Goal: Task Accomplishment & Management: Complete application form

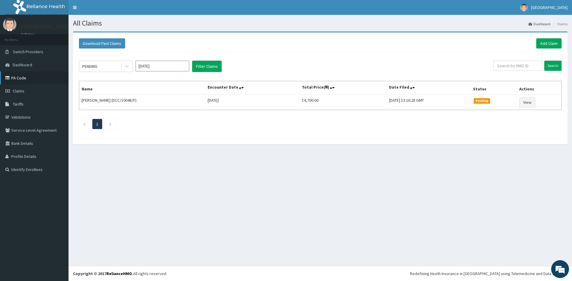
click at [21, 79] on link "PA Code" at bounding box center [34, 77] width 69 height 13
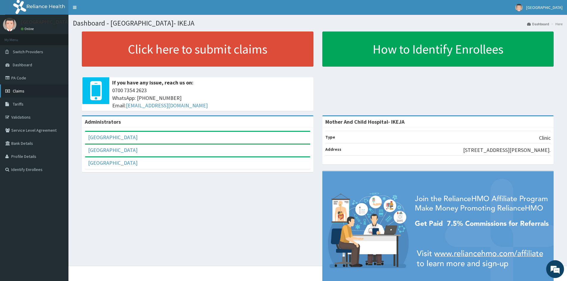
click at [15, 92] on span "Claims" at bounding box center [19, 90] width 12 height 5
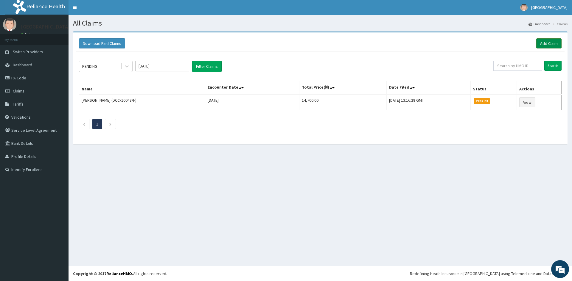
click at [541, 43] on link "Add Claim" at bounding box center [548, 43] width 25 height 10
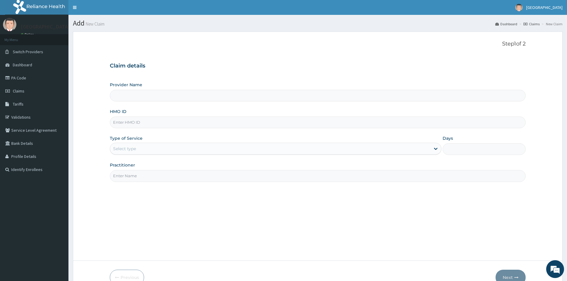
type input "Mother And Child Hospital- IKEJA"
click at [158, 125] on input "HMO ID" at bounding box center [318, 123] width 416 height 12
type input "PIK/10024/B"
click at [153, 151] on div "Select type" at bounding box center [270, 149] width 321 height 10
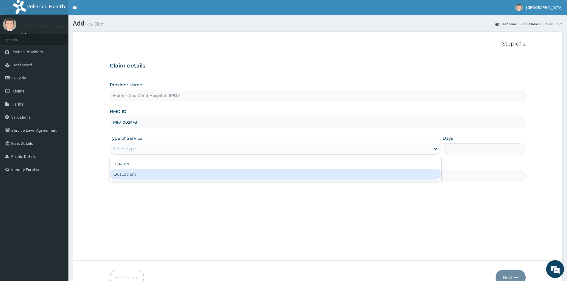
click at [137, 173] on div "Outpatient" at bounding box center [276, 174] width 332 height 11
type input "1"
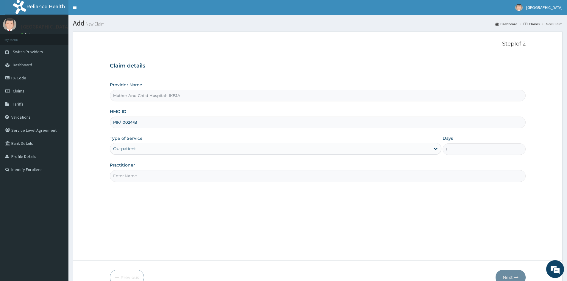
drag, startPoint x: 136, startPoint y: 177, endPoint x: 133, endPoint y: 182, distance: 4.9
click at [136, 177] on input "Practitioner" at bounding box center [318, 176] width 416 height 12
type input "[PERSON_NAME]"
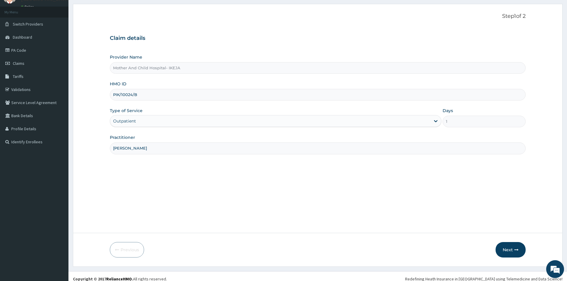
scroll to position [33, 0]
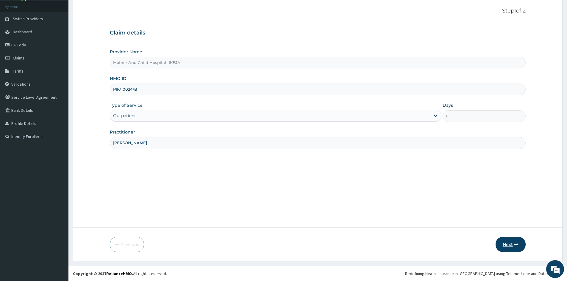
click at [515, 244] on icon "button" at bounding box center [517, 245] width 4 height 4
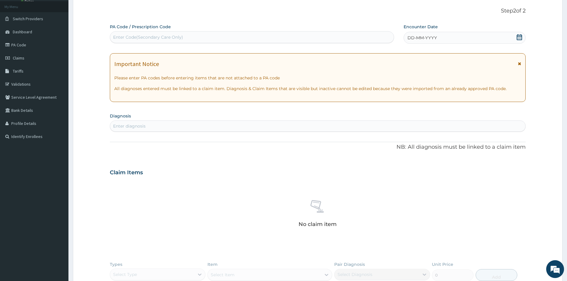
click at [521, 39] on icon at bounding box center [520, 37] width 6 height 6
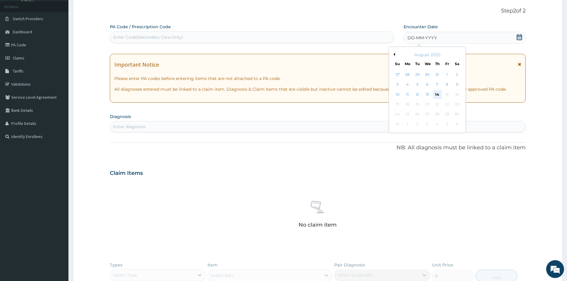
click at [434, 93] on div "14" at bounding box center [437, 94] width 9 height 9
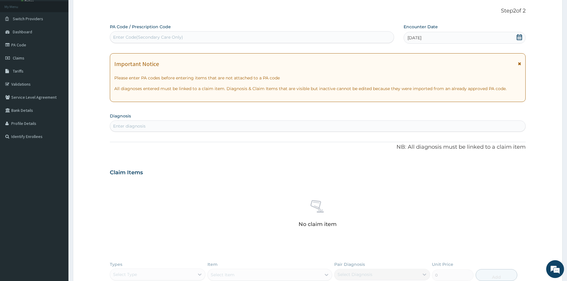
click at [407, 123] on div "Enter diagnosis" at bounding box center [318, 127] width 416 height 10
type input "ABDOMINAL PAIN"
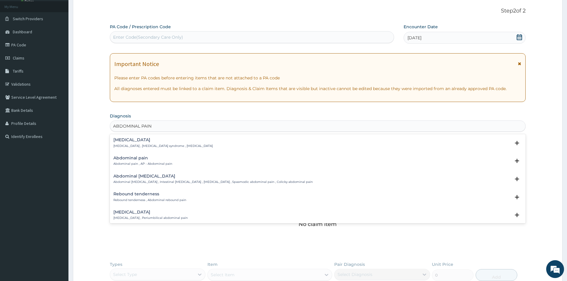
click at [137, 160] on h4 "Abdominal pain" at bounding box center [142, 158] width 59 height 4
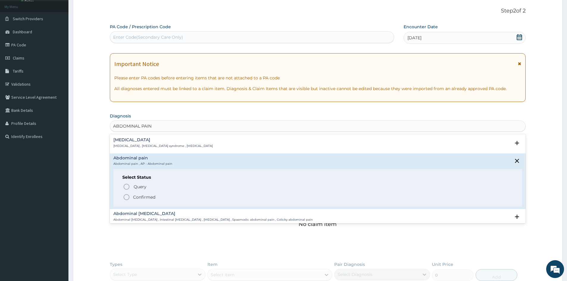
click at [125, 200] on circle "status option filled" at bounding box center [126, 197] width 5 height 5
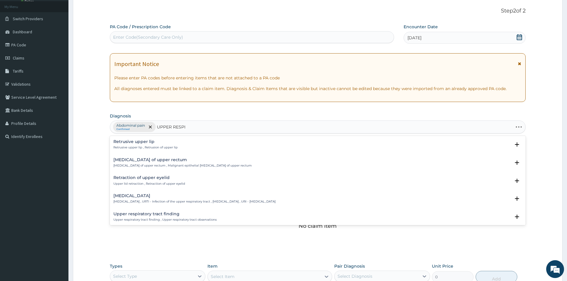
type input "UPPER RESPIR"
click at [120, 143] on h4 "[MEDICAL_DATA]" at bounding box center [194, 142] width 162 height 4
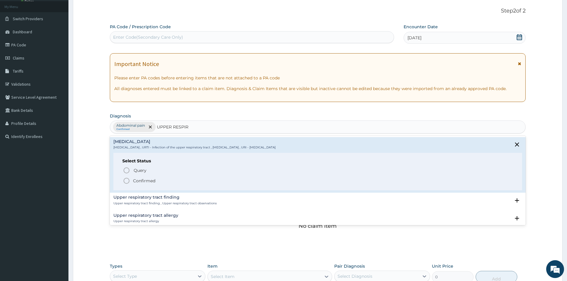
click at [127, 183] on icon "status option filled" at bounding box center [126, 181] width 7 height 7
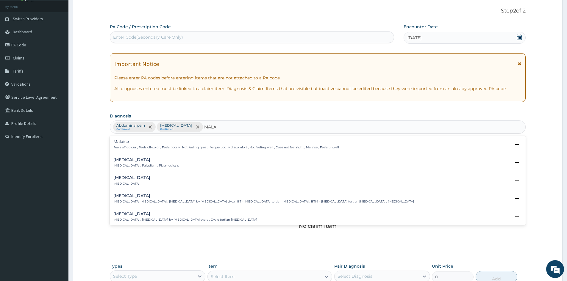
type input "MALAR"
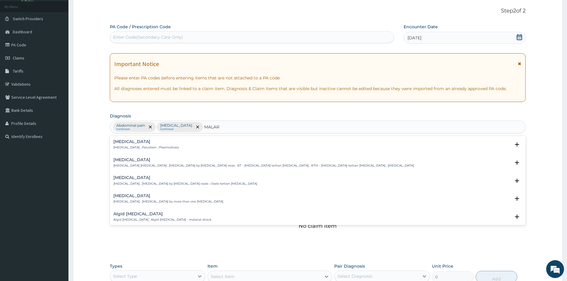
click at [127, 147] on p "[MEDICAL_DATA] , Paludism , Plasmodiosis" at bounding box center [146, 148] width 66 height 4
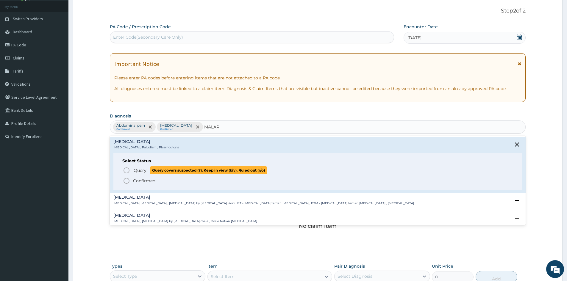
click at [127, 169] on icon "status option query" at bounding box center [126, 170] width 7 height 7
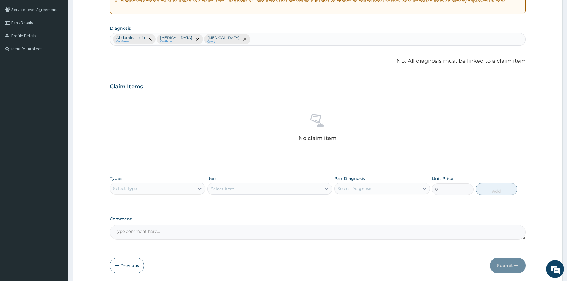
scroll to position [122, 0]
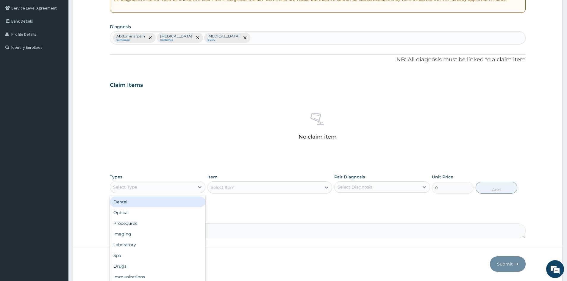
click at [149, 191] on div "Select Type" at bounding box center [152, 188] width 84 height 10
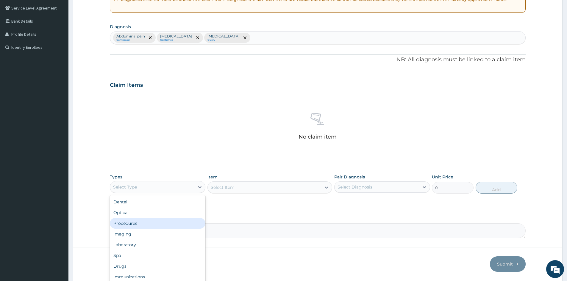
click at [141, 225] on div "Procedures" at bounding box center [158, 223] width 96 height 11
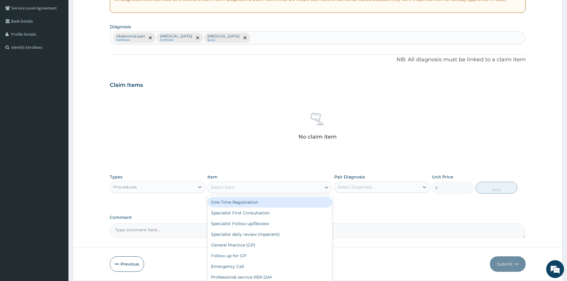
click at [242, 189] on div "Select Item" at bounding box center [264, 188] width 113 height 10
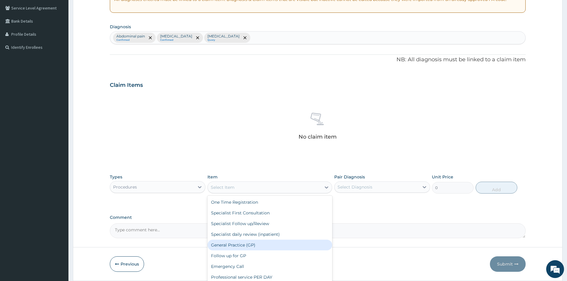
click at [245, 244] on div "General Practice (GP)" at bounding box center [270, 245] width 125 height 11
type input "4000"
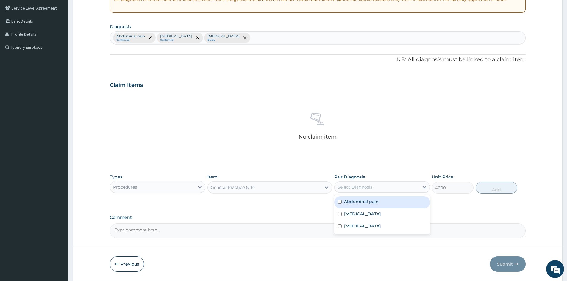
click at [373, 190] on div "Select Diagnosis" at bounding box center [377, 188] width 84 height 10
drag, startPoint x: 365, startPoint y: 206, endPoint x: 366, endPoint y: 213, distance: 6.4
click at [365, 207] on div "Abdominal pain" at bounding box center [383, 203] width 96 height 12
checkbox input "true"
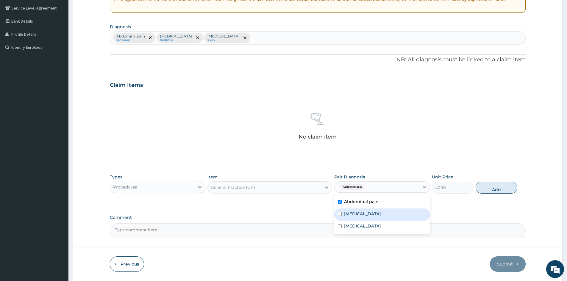
drag, startPoint x: 366, startPoint y: 217, endPoint x: 360, endPoint y: 228, distance: 12.7
click at [366, 220] on div "[MEDICAL_DATA]" at bounding box center [383, 215] width 96 height 12
checkbox input "true"
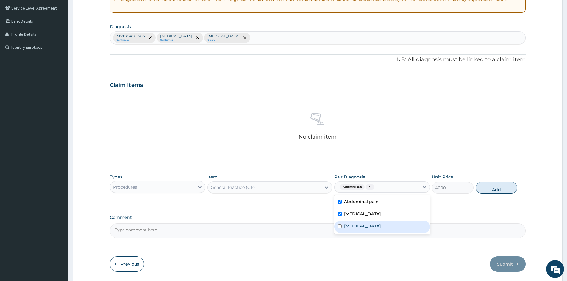
drag, startPoint x: 360, startPoint y: 228, endPoint x: 368, endPoint y: 223, distance: 10.3
click at [360, 229] on label "[MEDICAL_DATA]" at bounding box center [362, 226] width 37 height 6
checkbox input "true"
click at [493, 190] on button "Add" at bounding box center [497, 188] width 42 height 12
type input "0"
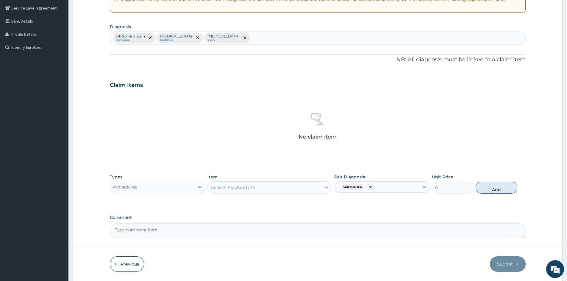
scroll to position [114, 0]
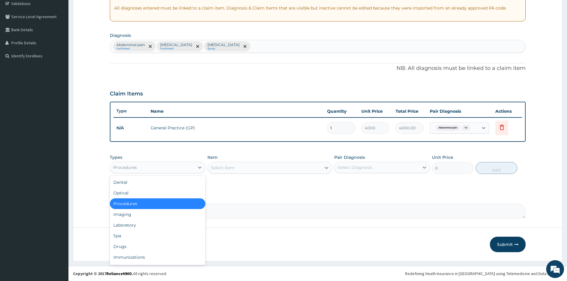
click at [154, 167] on div "Procedures" at bounding box center [152, 168] width 84 height 10
click at [134, 225] on div "Laboratory" at bounding box center [158, 225] width 96 height 11
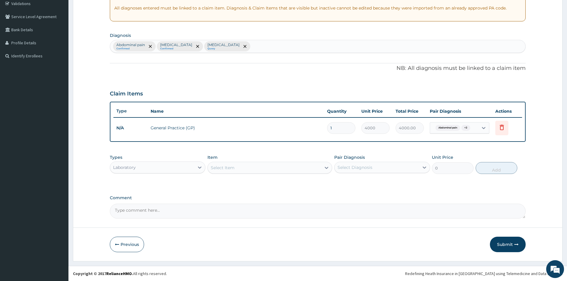
click at [244, 169] on div "Select Item" at bounding box center [264, 168] width 113 height 10
type input "FBC"
click at [245, 188] on div "[MEDICAL_DATA] (FBC)" at bounding box center [270, 183] width 125 height 11
type input "2400"
click at [346, 168] on div "Select Diagnosis" at bounding box center [355, 168] width 35 height 6
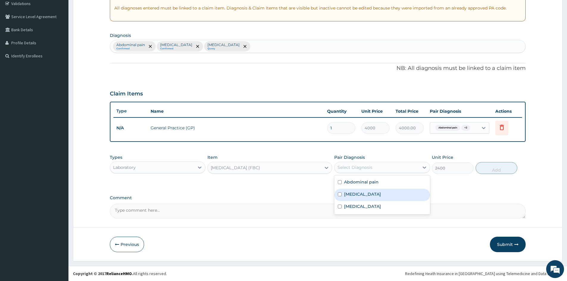
click at [360, 197] on label "[MEDICAL_DATA]" at bounding box center [362, 195] width 37 height 6
checkbox input "true"
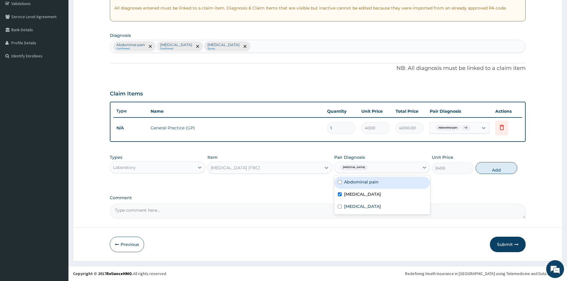
drag, startPoint x: 488, startPoint y: 169, endPoint x: 455, endPoint y: 170, distance: 33.7
click at [488, 169] on button "Add" at bounding box center [497, 168] width 42 height 12
type input "0"
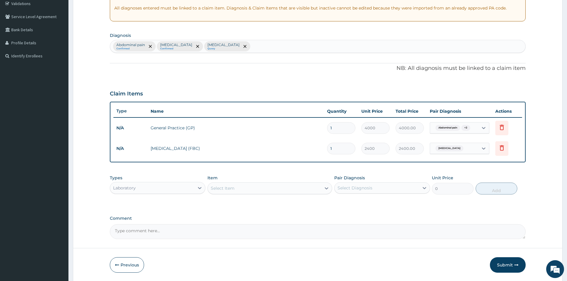
click at [228, 185] on div "Select Item" at bounding box center [264, 189] width 113 height 10
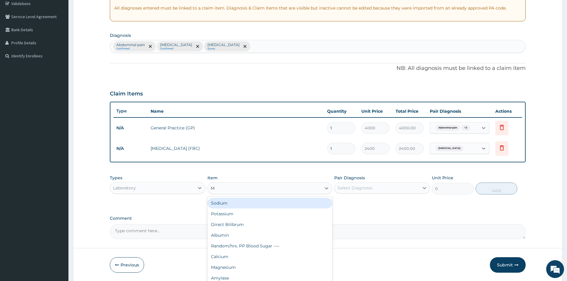
type input "MP"
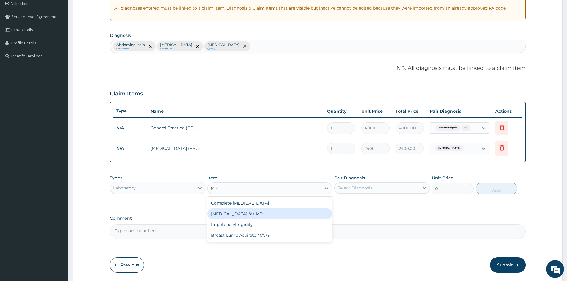
drag, startPoint x: 239, startPoint y: 216, endPoint x: 320, endPoint y: 204, distance: 81.3
click at [239, 216] on div "[MEDICAL_DATA] for MP" at bounding box center [270, 214] width 125 height 11
type input "1200"
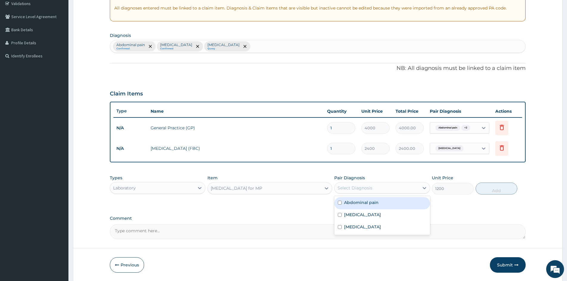
click at [394, 190] on div "Select Diagnosis" at bounding box center [377, 188] width 84 height 10
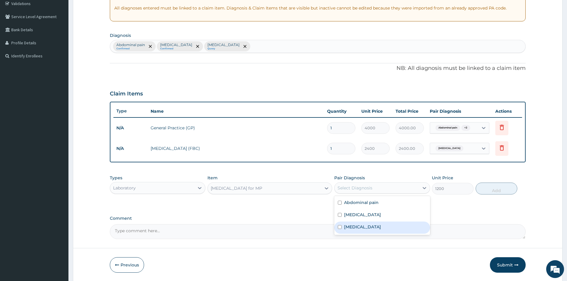
drag, startPoint x: 371, startPoint y: 226, endPoint x: 413, endPoint y: 209, distance: 46.0
click at [370, 226] on div "[MEDICAL_DATA]" at bounding box center [383, 228] width 96 height 12
checkbox input "true"
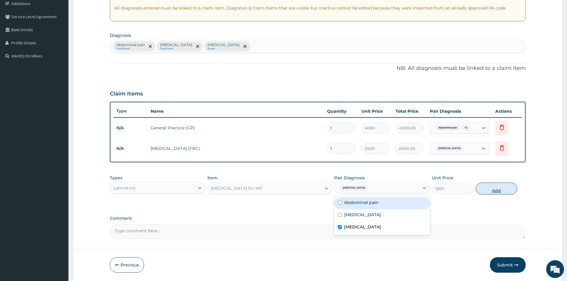
click at [495, 186] on button "Add" at bounding box center [497, 189] width 42 height 12
type input "0"
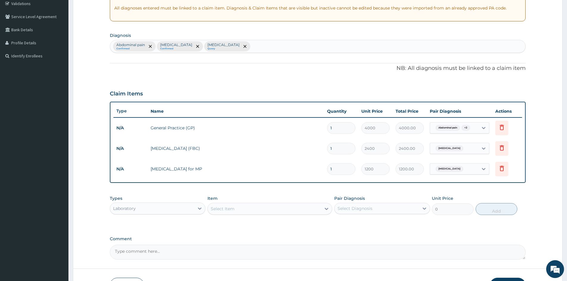
click at [152, 214] on div "Types Laboratory" at bounding box center [158, 206] width 96 height 20
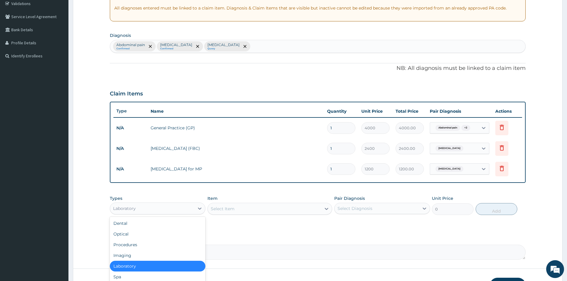
click at [152, 214] on div "Laboratory" at bounding box center [158, 209] width 96 height 12
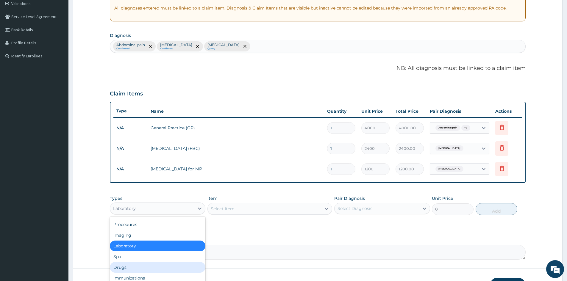
click at [128, 268] on div "Drugs" at bounding box center [158, 267] width 96 height 11
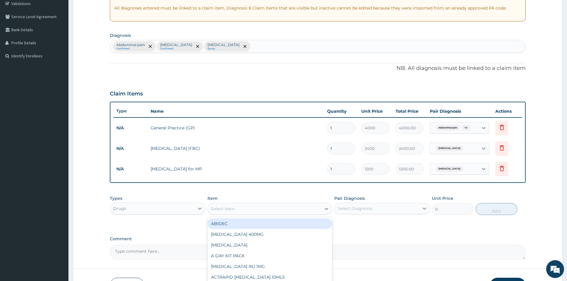
click at [242, 209] on div "Select Item" at bounding box center [264, 209] width 113 height 10
type input "LORAT"
click at [226, 224] on div "LORATIDINE 10MG" at bounding box center [270, 224] width 125 height 11
type input "48"
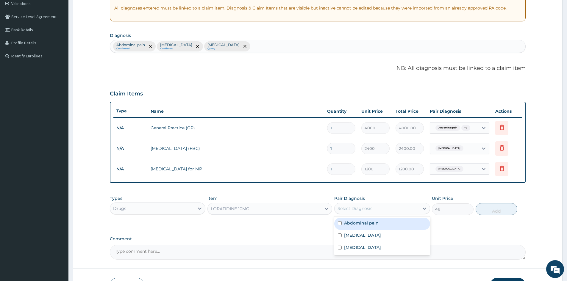
click at [358, 212] on div "Select Diagnosis" at bounding box center [377, 209] width 84 height 10
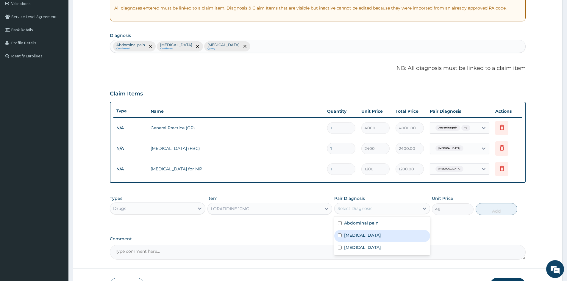
click at [361, 236] on label "[MEDICAL_DATA]" at bounding box center [362, 236] width 37 height 6
checkbox input "true"
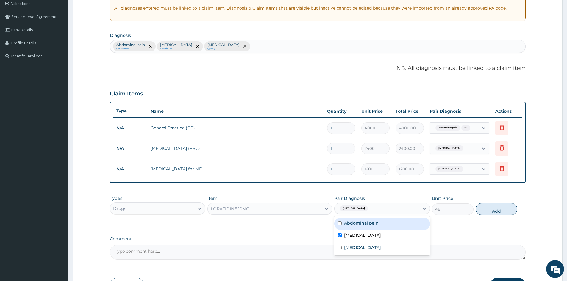
click at [490, 208] on button "Add" at bounding box center [497, 209] width 42 height 12
type input "0"
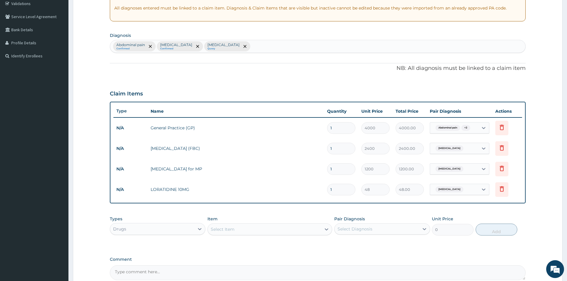
type input "0.00"
type input "5"
type input "240.00"
type input "5"
click at [301, 184] on td "LORATIDINE 10MG" at bounding box center [236, 190] width 177 height 12
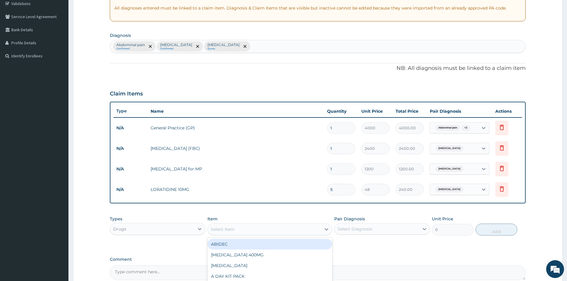
click at [214, 229] on div "Select Item" at bounding box center [223, 230] width 24 height 6
type input "DICLO"
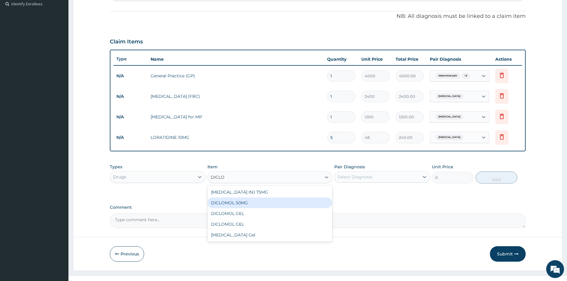
scroll to position [175, 0]
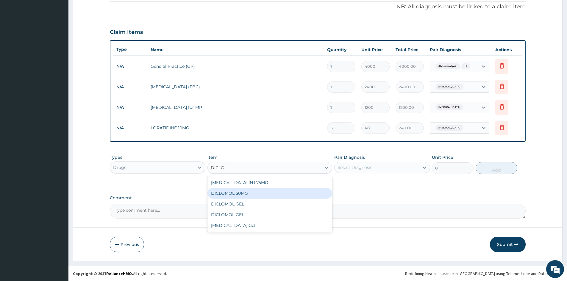
click at [234, 195] on div "DICLOMOL 50MG" at bounding box center [270, 193] width 125 height 11
type input "50"
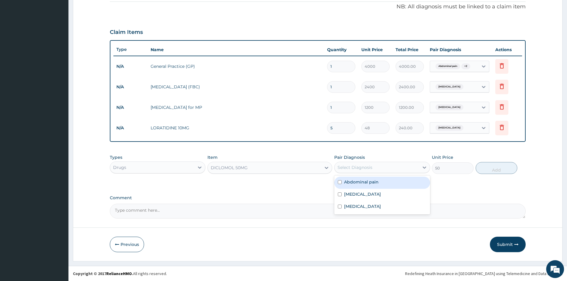
click at [358, 168] on div "Select Diagnosis" at bounding box center [355, 168] width 35 height 6
click at [359, 181] on label "Abdominal pain" at bounding box center [361, 182] width 35 height 6
checkbox input "true"
click at [501, 169] on button "Add" at bounding box center [497, 168] width 42 height 12
type input "0"
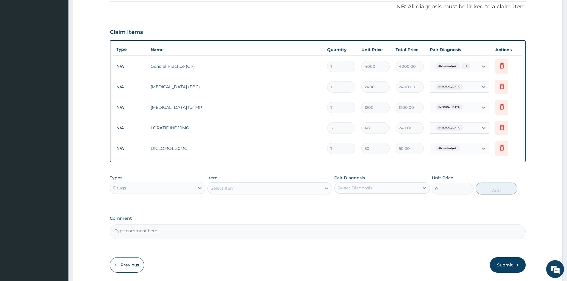
type input "0.00"
type input "6"
type input "300.00"
type input "6"
click at [305, 151] on td "DICLOMOL 50MG" at bounding box center [236, 149] width 177 height 12
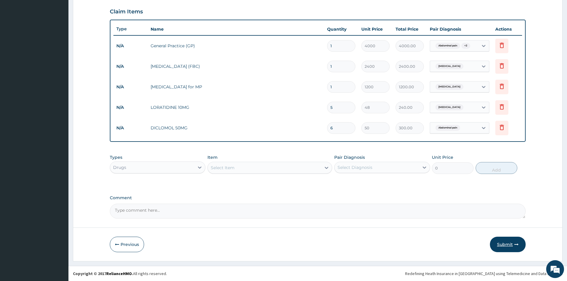
click at [504, 245] on button "Submit" at bounding box center [508, 244] width 36 height 15
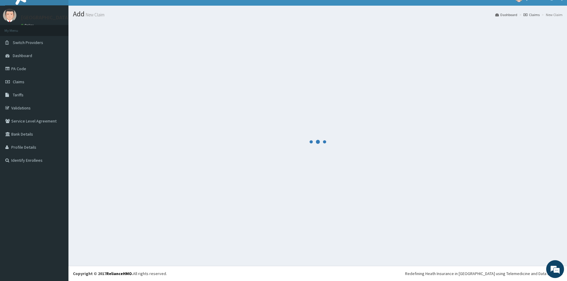
scroll to position [196, 0]
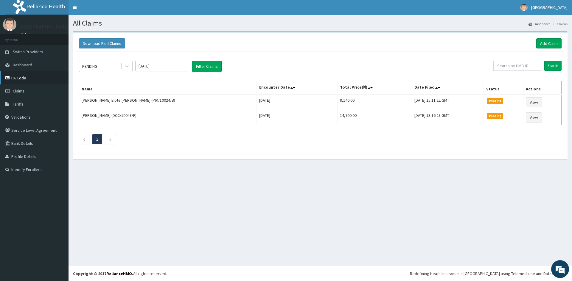
click at [11, 81] on link "PA Code" at bounding box center [34, 77] width 69 height 13
